Goal: Find specific page/section: Find specific page/section

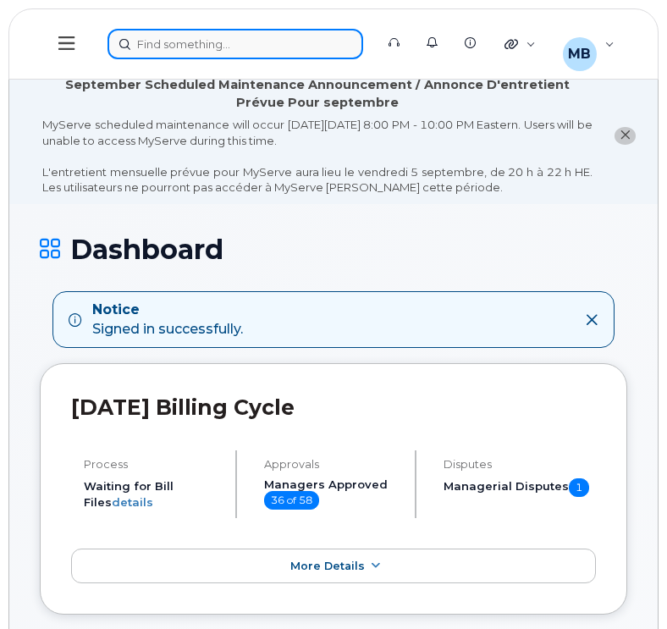
click at [273, 53] on div at bounding box center [236, 44] width 256 height 30
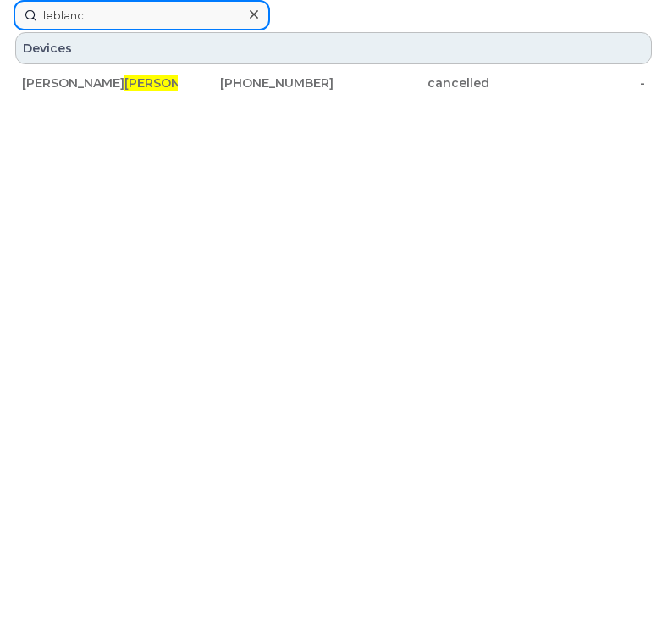
drag, startPoint x: 169, startPoint y: 16, endPoint x: -66, endPoint y: -15, distance: 236.6
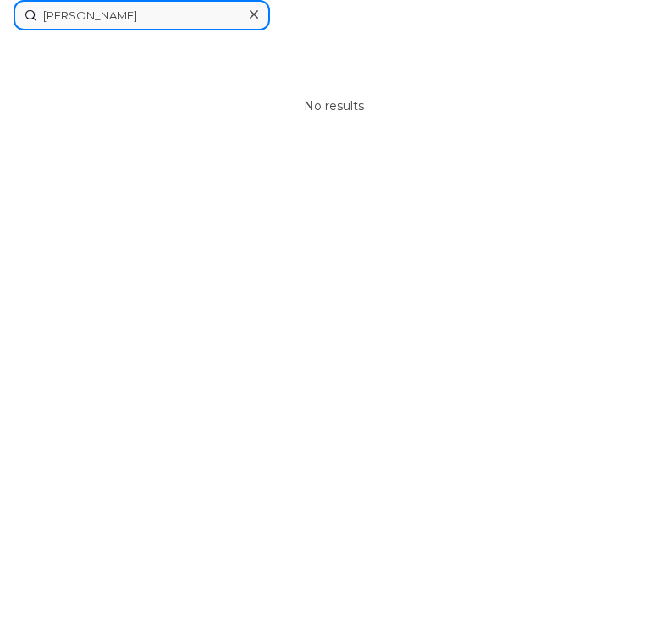
drag, startPoint x: 193, startPoint y: 8, endPoint x: -103, endPoint y: -11, distance: 296.9
type input "[PERSON_NAME]"
click at [252, 13] on icon at bounding box center [254, 14] width 8 height 8
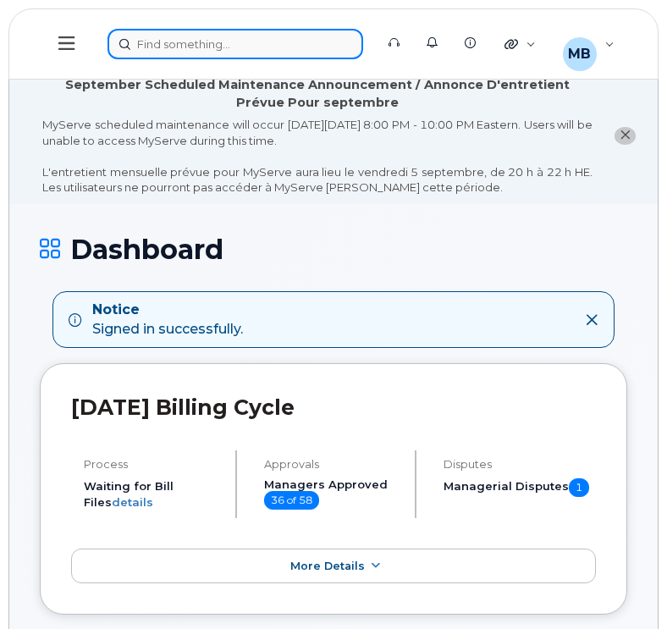
click at [191, 47] on div at bounding box center [236, 44] width 256 height 30
paste input "[PHONE_NUMBER]"
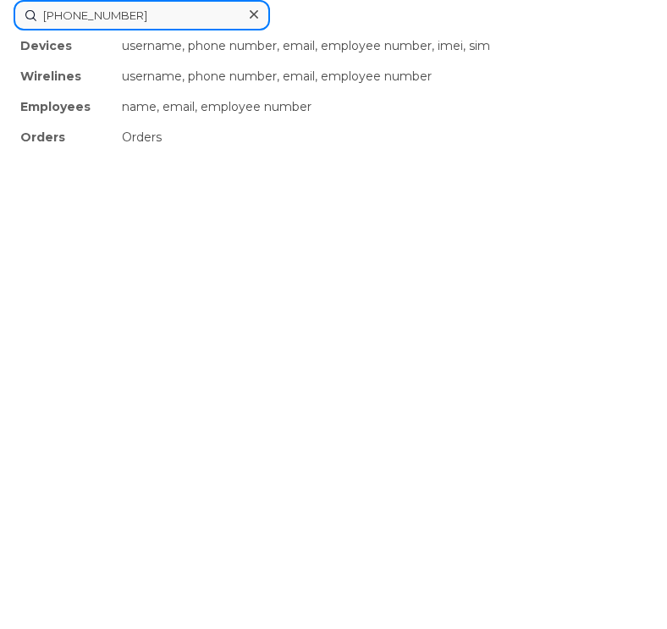
type input "[PHONE_NUMBER]"
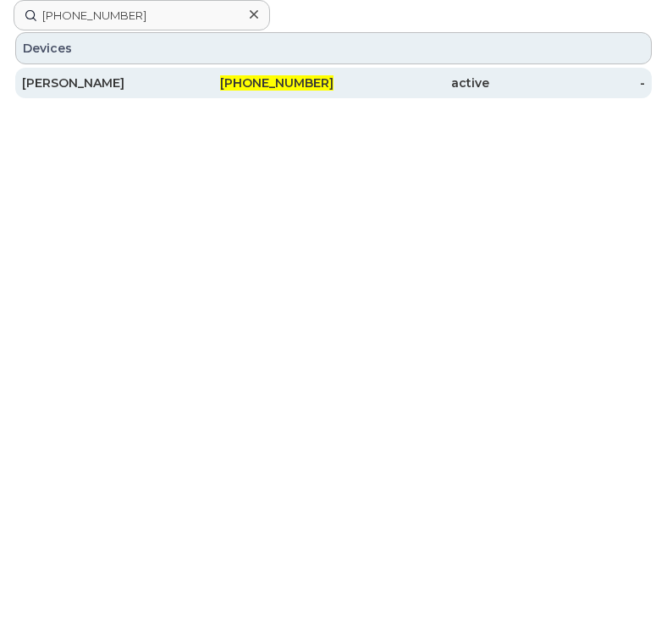
click at [173, 90] on div "[PERSON_NAME]" at bounding box center [100, 83] width 156 height 17
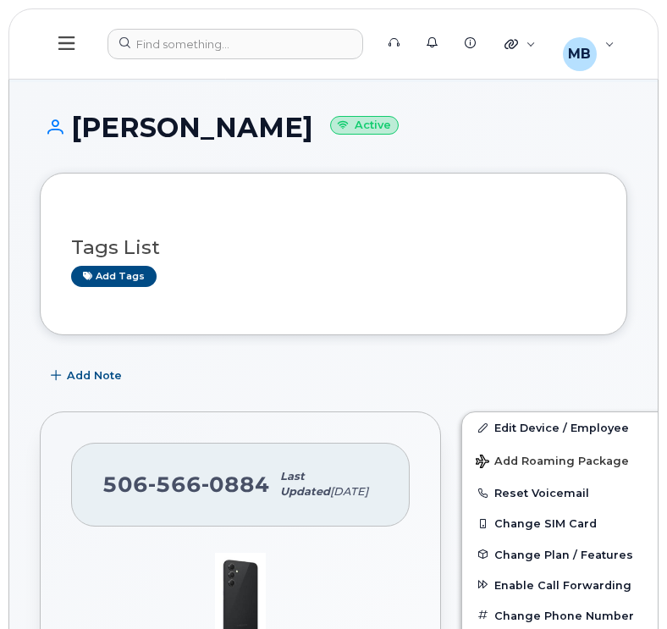
scroll to position [132, 0]
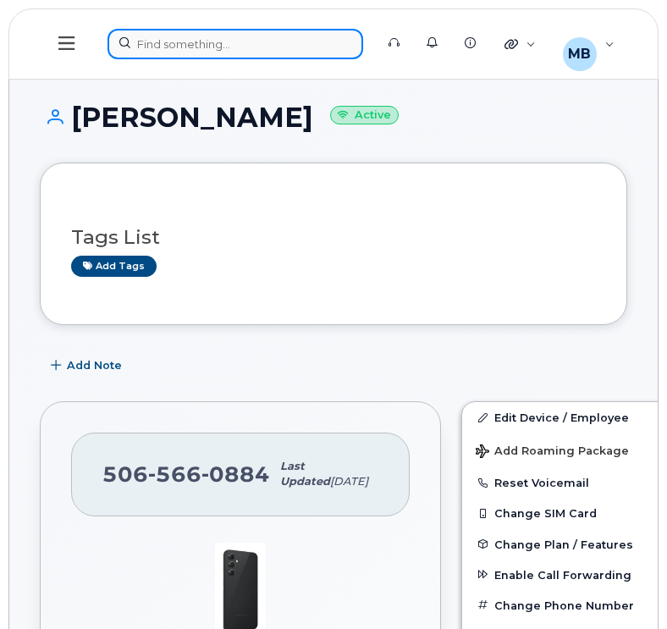
click at [189, 39] on div at bounding box center [236, 44] width 256 height 30
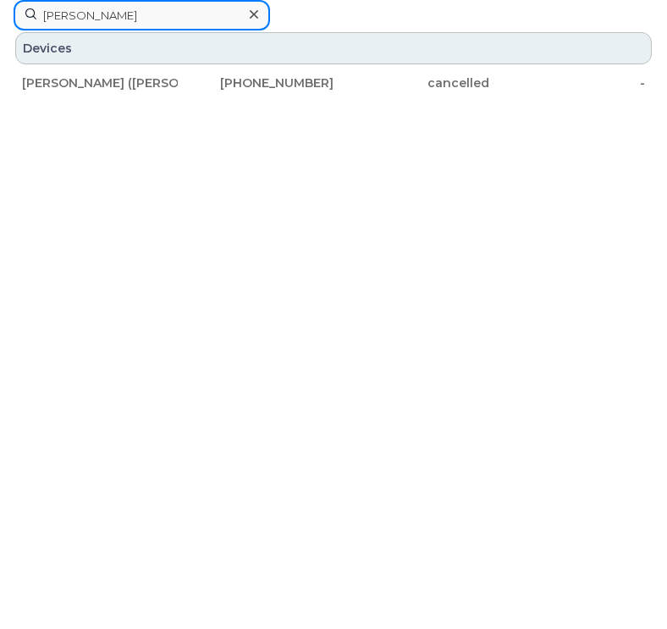
type input "[PERSON_NAME]"
click at [247, 12] on div at bounding box center [253, 15] width 25 height 25
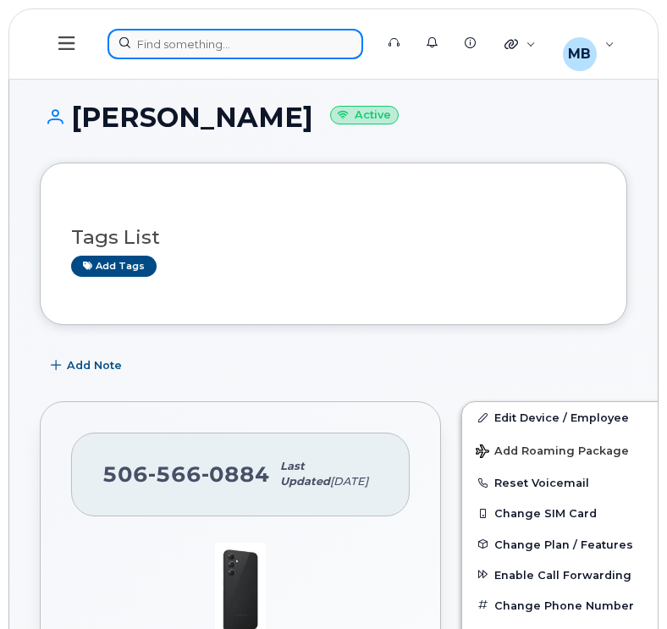
click at [232, 44] on div at bounding box center [236, 44] width 256 height 30
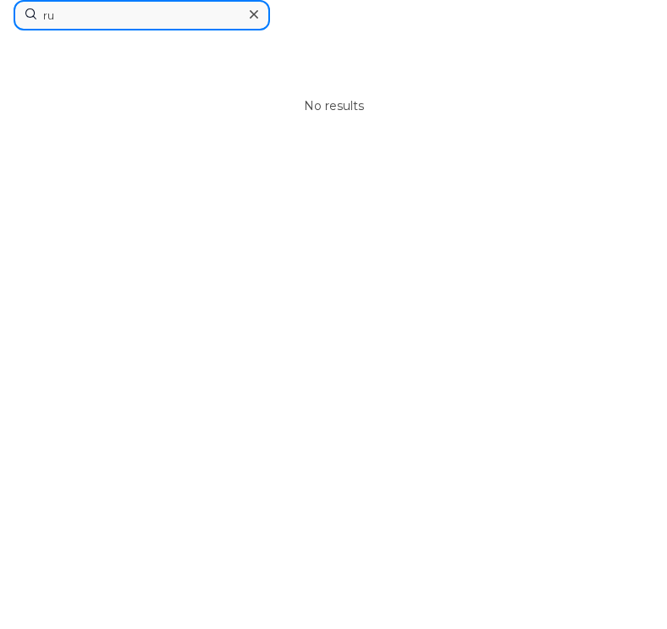
type input "r"
